Goal: Task Accomplishment & Management: Complete application form

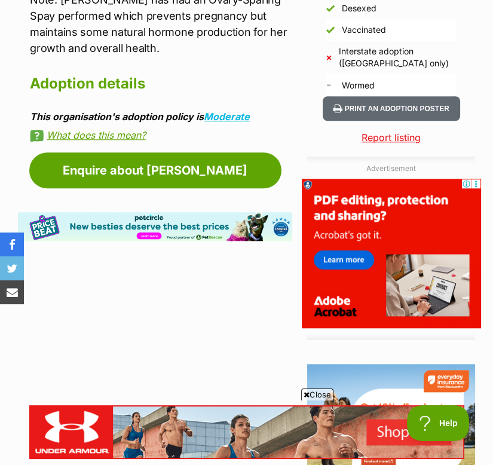
scroll to position [1125, 0]
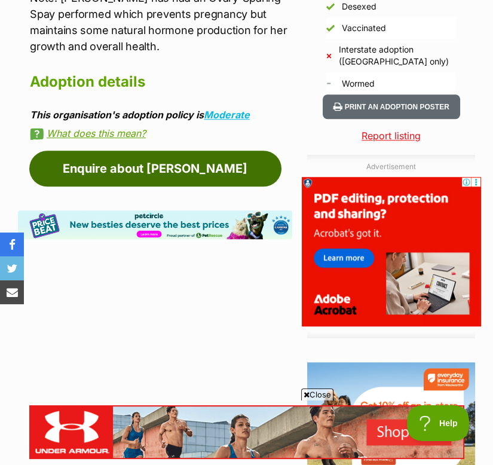
click at [81, 174] on link "Enquire about [PERSON_NAME]" at bounding box center [155, 169] width 252 height 36
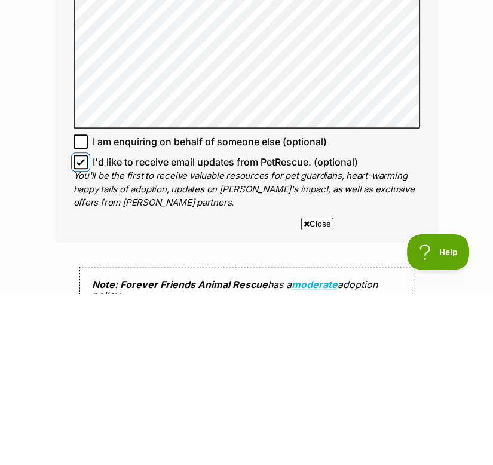
click at [85, 326] on input "I'd like to receive email updates from PetRescue. (optional)" at bounding box center [80, 333] width 14 height 14
checkbox input "false"
